Goal: Find specific page/section: Find specific page/section

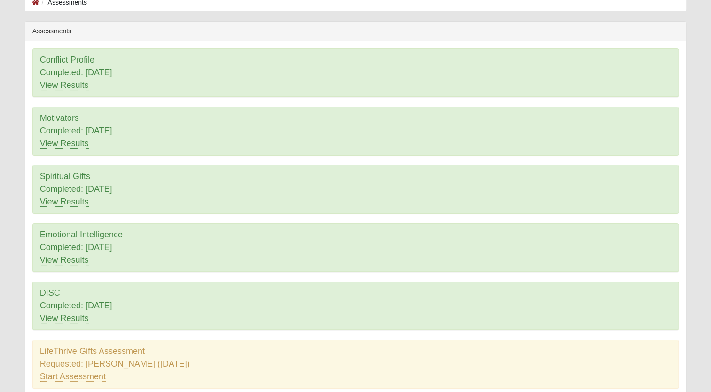
scroll to position [101, 0]
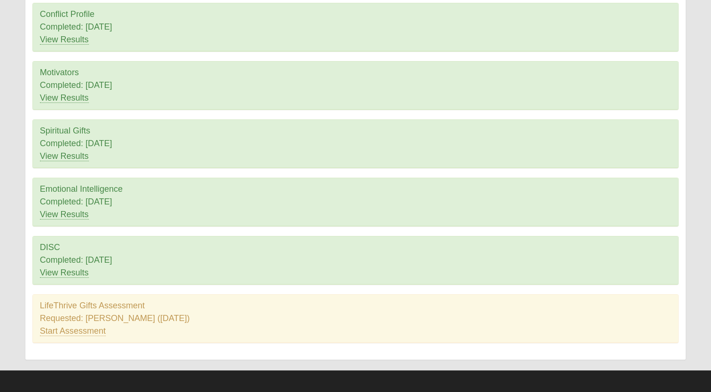
click at [87, 317] on div "LifeThrive Gifts Assessment Requested: [PERSON_NAME] ([DATE]) Start Assessment" at bounding box center [355, 319] width 645 height 48
click at [58, 308] on div "LifeThrive Gifts Assessment Requested: [PERSON_NAME] ([DATE]) Start Assessment" at bounding box center [355, 319] width 645 height 48
click at [60, 307] on div "LifeThrive Gifts Assessment Requested: [PERSON_NAME] ([DATE]) Start Assessment" at bounding box center [355, 319] width 645 height 48
click at [245, 317] on div "LifeThrive Gifts Assessment Requested: [PERSON_NAME] ([DATE]) Start Assessment" at bounding box center [355, 319] width 645 height 48
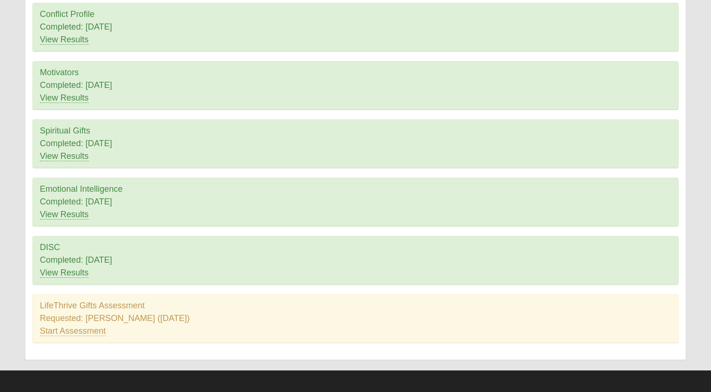
click at [138, 307] on div "LifeThrive Gifts Assessment Requested: [PERSON_NAME] ([DATE]) Start Assessment" at bounding box center [355, 319] width 645 height 48
click at [136, 307] on div "LifeThrive Gifts Assessment Requested: [PERSON_NAME] ([DATE]) Start Assessment" at bounding box center [355, 319] width 645 height 48
click at [70, 311] on div "LifeThrive Gifts Assessment Requested: [PERSON_NAME] ([DATE]) Start Assessment" at bounding box center [355, 319] width 645 height 48
click at [197, 321] on div "LifeThrive Gifts Assessment Requested: [PERSON_NAME] ([DATE]) Start Assessment" at bounding box center [355, 319] width 645 height 48
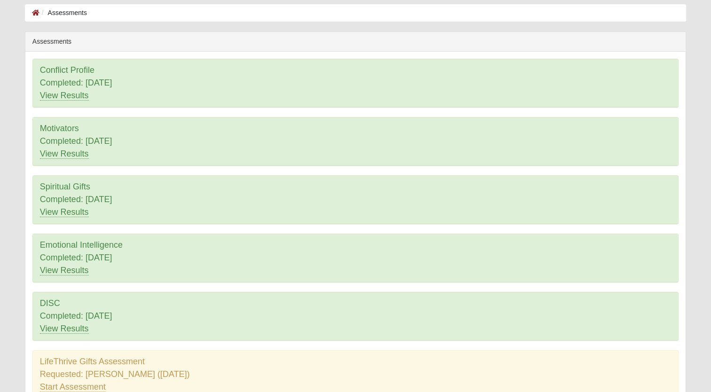
scroll to position [0, 0]
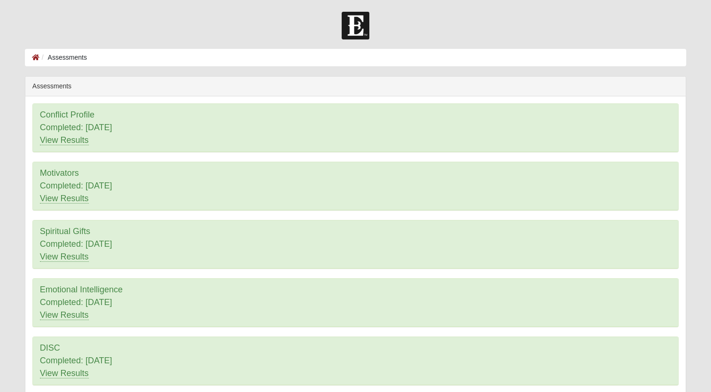
click at [66, 55] on li "Assessments" at bounding box center [62, 58] width 47 height 10
drag, startPoint x: 66, startPoint y: 55, endPoint x: 102, endPoint y: 78, distance: 42.3
click at [102, 78] on div "Assessments" at bounding box center [355, 87] width 660 height 20
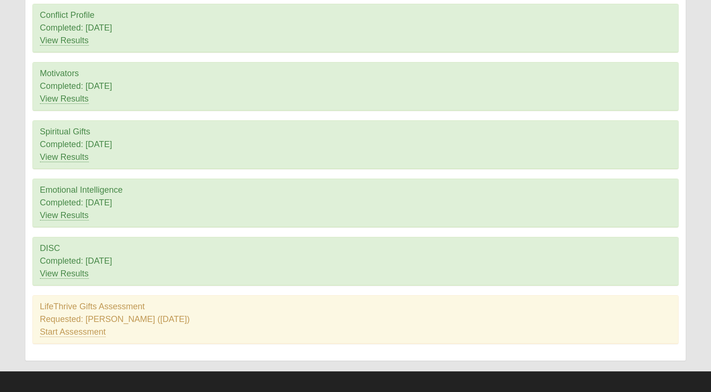
scroll to position [101, 0]
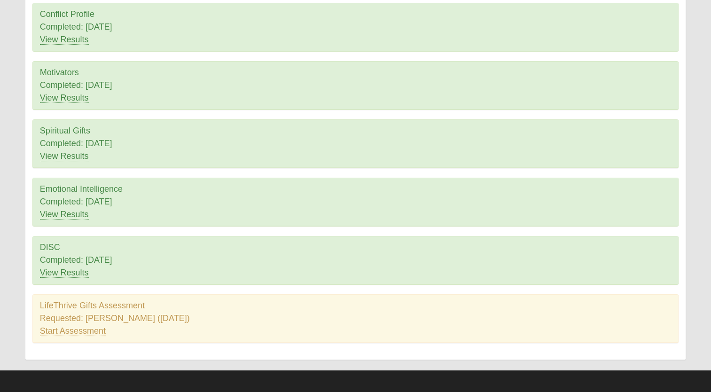
click at [60, 305] on div "LifeThrive Gifts Assessment Requested: [PERSON_NAME] ([DATE]) Start Assessment" at bounding box center [355, 319] width 645 height 48
click at [60, 304] on div "LifeThrive Gifts Assessment Requested: [PERSON_NAME] ([DATE]) Start Assessment" at bounding box center [355, 319] width 645 height 48
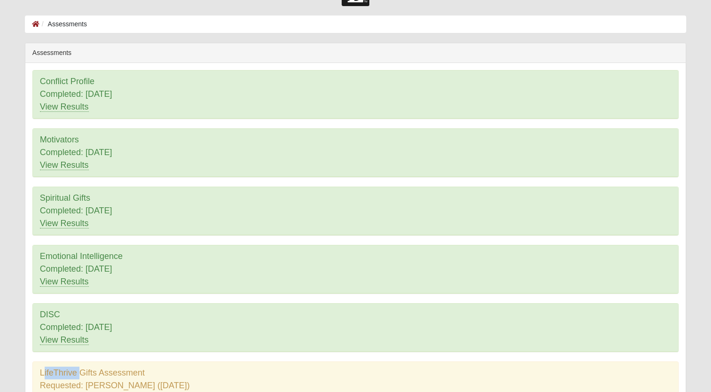
scroll to position [0, 0]
